Goal: Task Accomplishment & Management: Manage account settings

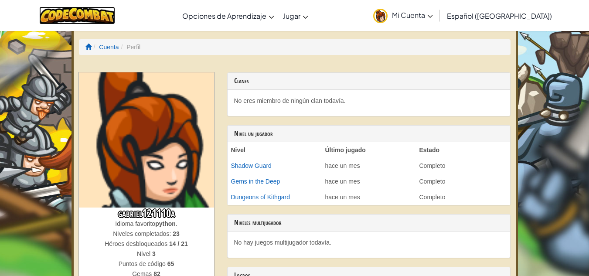
click at [89, 20] on img at bounding box center [77, 16] width 76 height 18
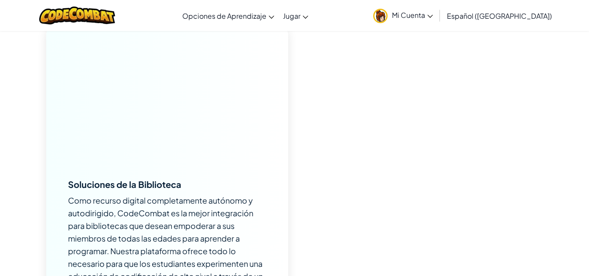
scroll to position [3924, 0]
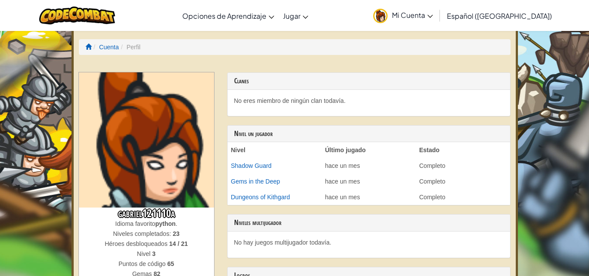
click at [422, 5] on link "Mi Cuenta" at bounding box center [403, 15] width 68 height 27
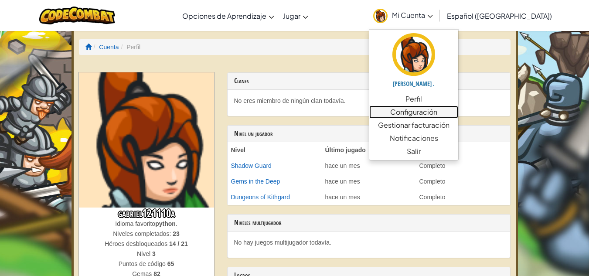
click at [424, 106] on link "Configuración" at bounding box center [413, 112] width 89 height 13
